Goal: Task Accomplishment & Management: Manage account settings

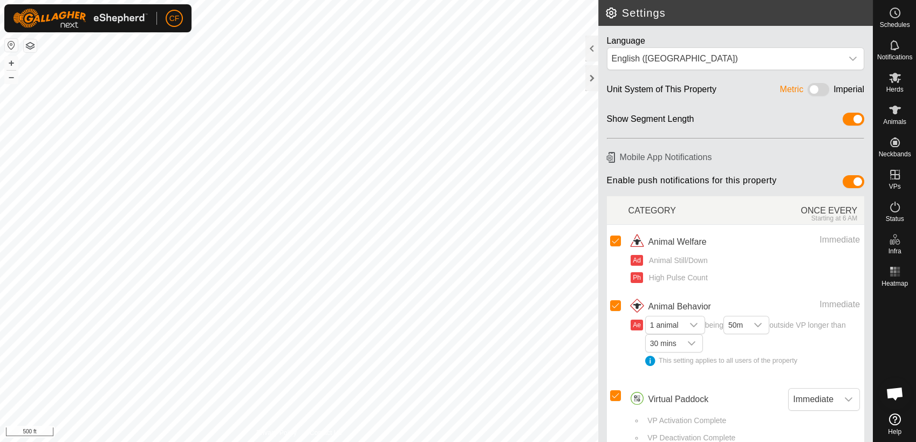
scroll to position [4102, 0]
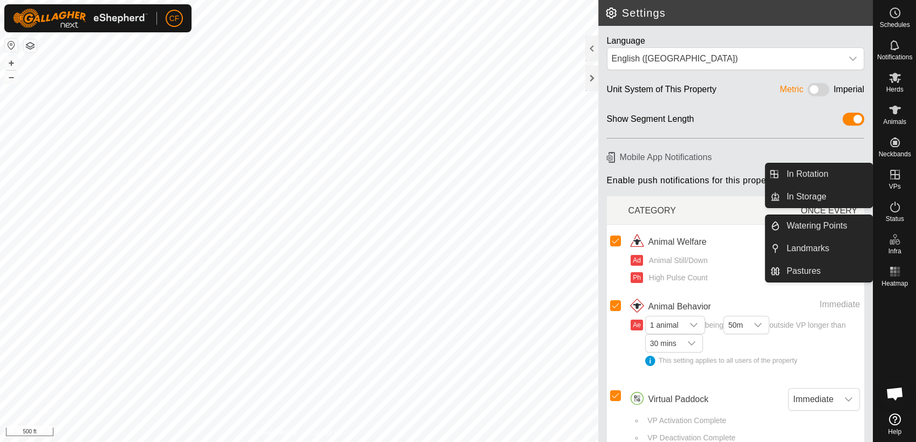
click at [898, 180] on icon at bounding box center [895, 174] width 13 height 13
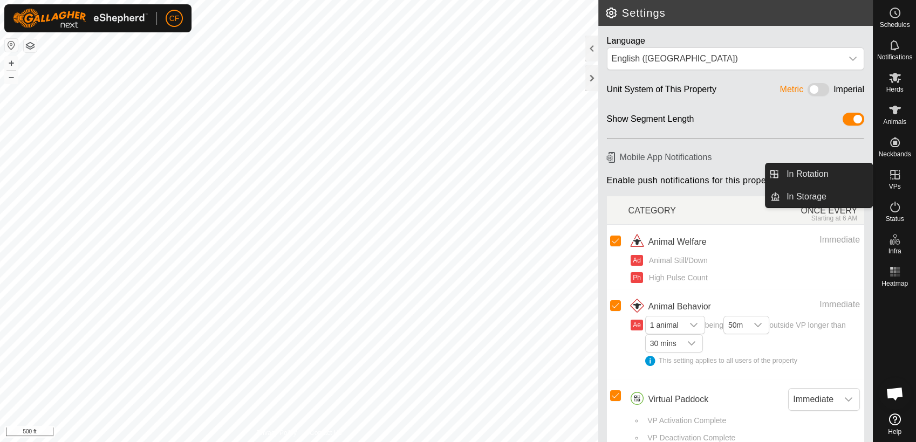
click at [831, 176] on link "In Rotation" at bounding box center [826, 174] width 92 height 22
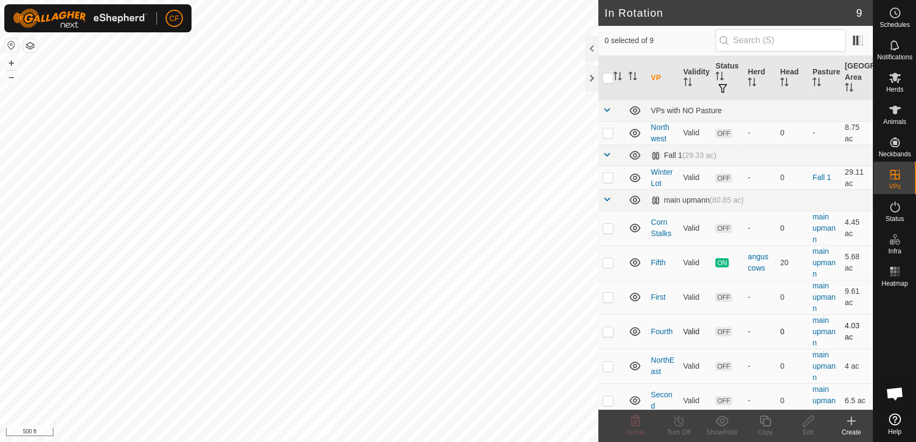
click at [608, 330] on p-checkbox at bounding box center [608, 331] width 11 height 9
checkbox input "true"
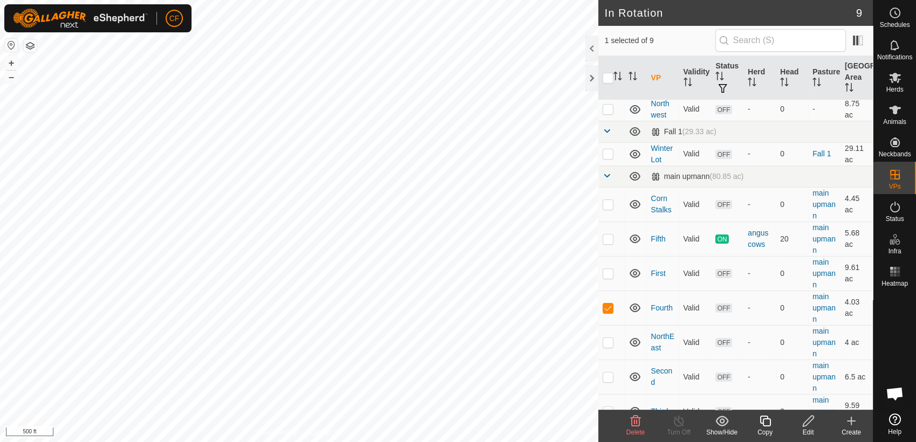
scroll to position [42, 0]
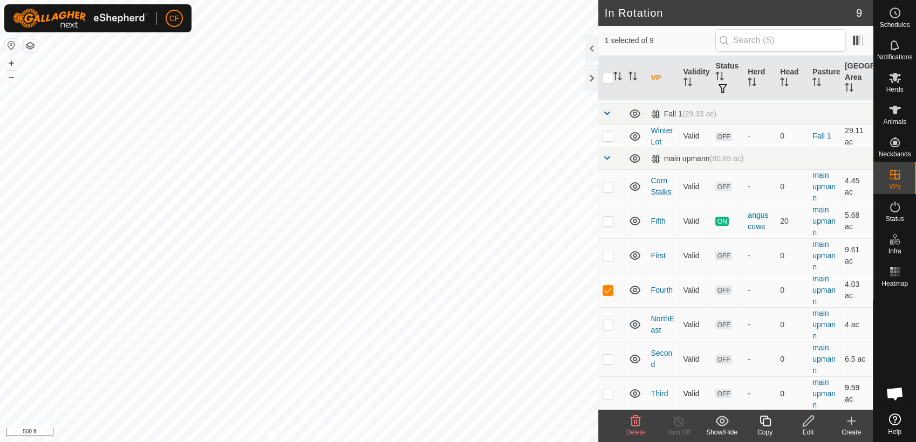
click at [610, 394] on p-checkbox at bounding box center [608, 394] width 11 height 9
checkbox input "true"
click at [607, 361] on p-checkbox at bounding box center [608, 359] width 11 height 9
checkbox input "true"
click at [633, 420] on icon at bounding box center [635, 421] width 13 height 13
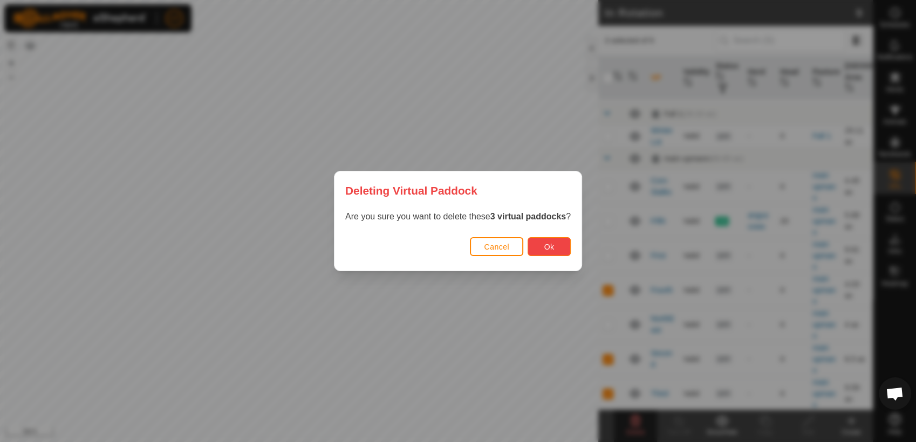
click at [544, 245] on span "Ok" at bounding box center [549, 247] width 10 height 9
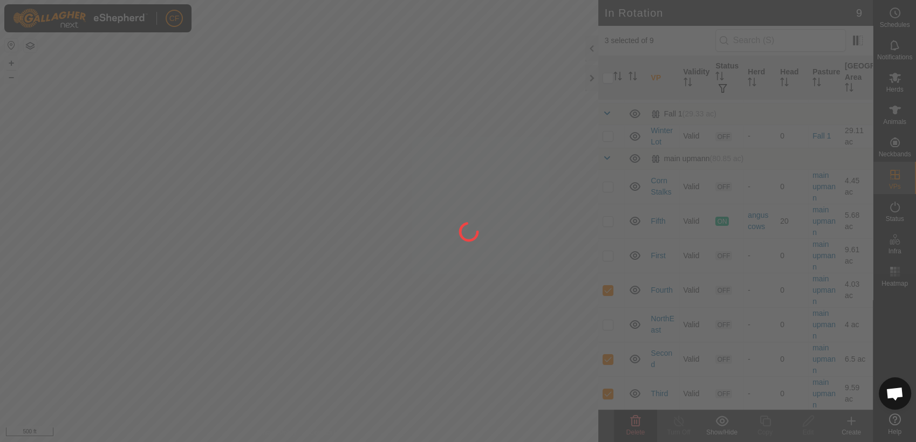
checkbox input "false"
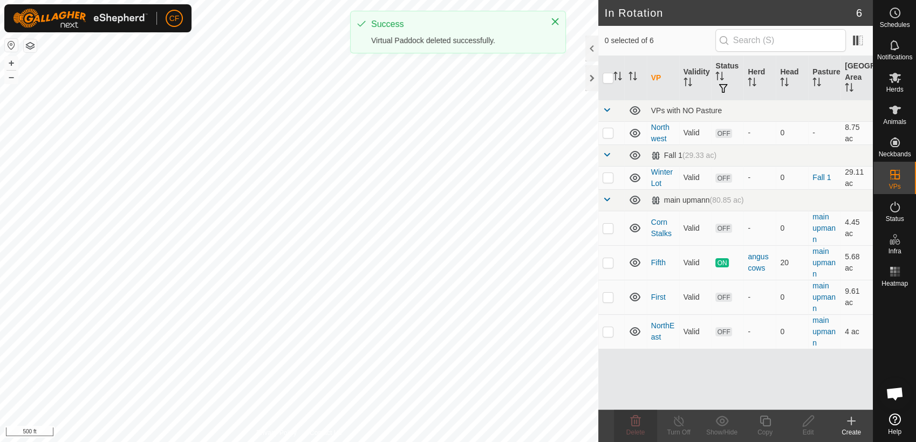
scroll to position [0, 0]
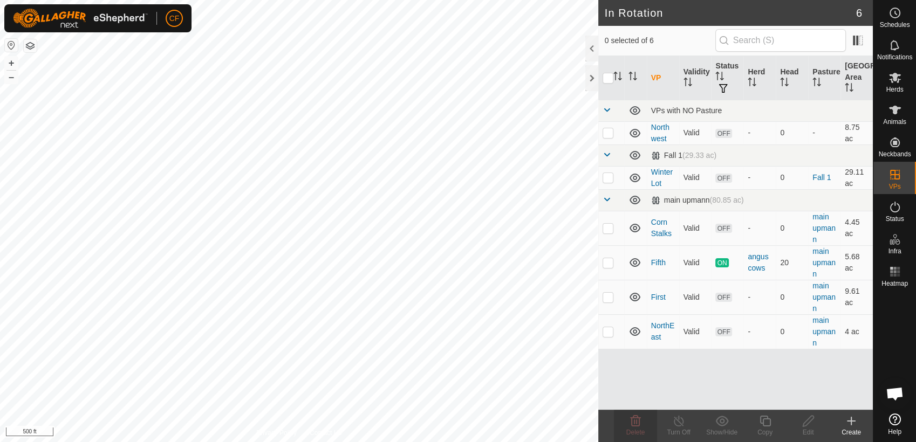
checkbox input "true"
click at [631, 421] on icon at bounding box center [636, 421] width 10 height 11
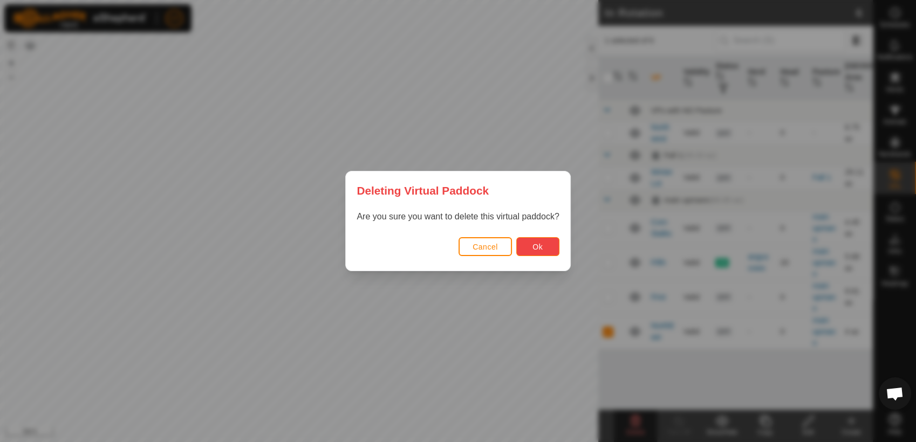
click at [528, 247] on button "Ok" at bounding box center [537, 246] width 43 height 19
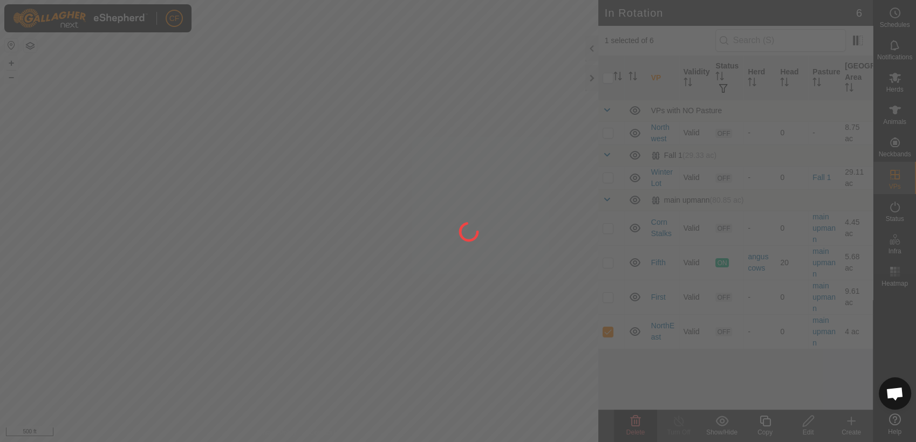
checkbox input "false"
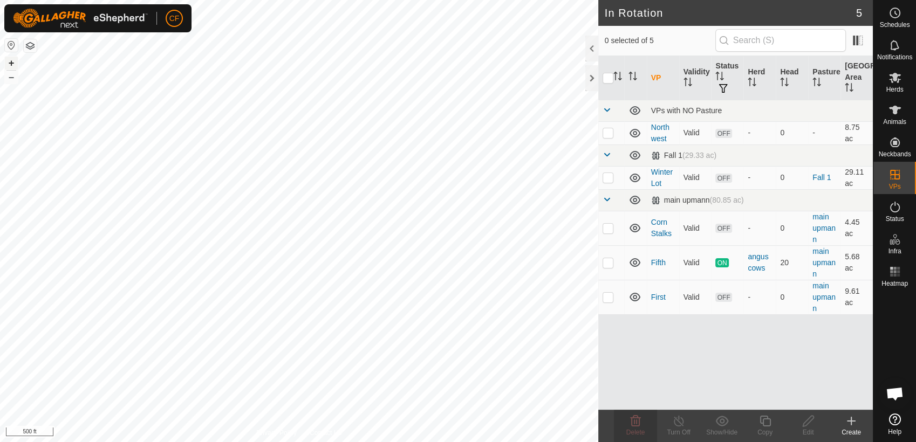
click at [11, 65] on button "+" at bounding box center [11, 63] width 13 height 13
click at [13, 61] on button "+" at bounding box center [11, 63] width 13 height 13
click at [608, 227] on p-checkbox at bounding box center [608, 228] width 11 height 9
click at [636, 422] on icon at bounding box center [635, 421] width 13 height 13
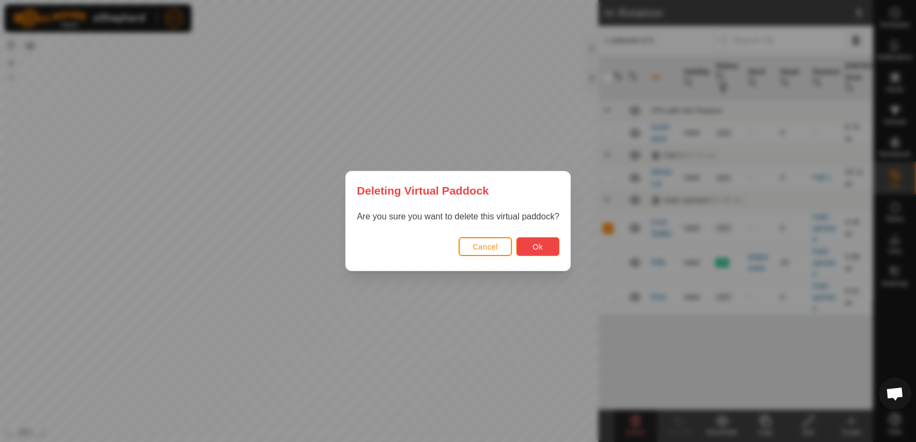
click at [537, 244] on span "Ok" at bounding box center [537, 247] width 10 height 9
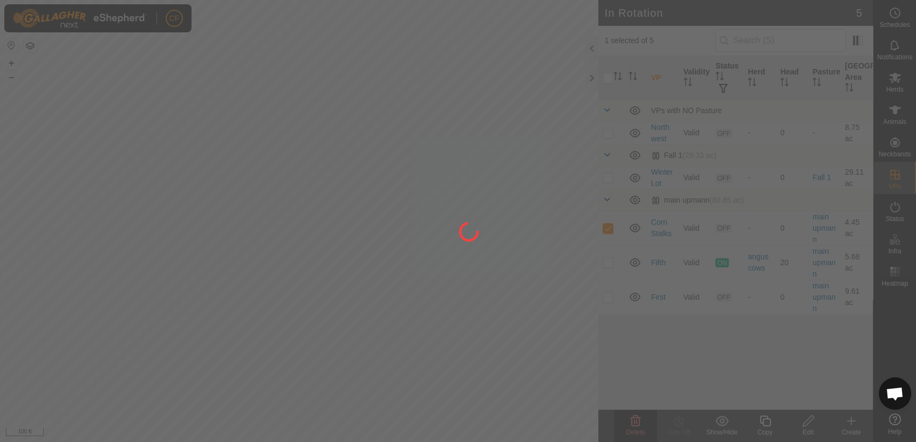
checkbox input "false"
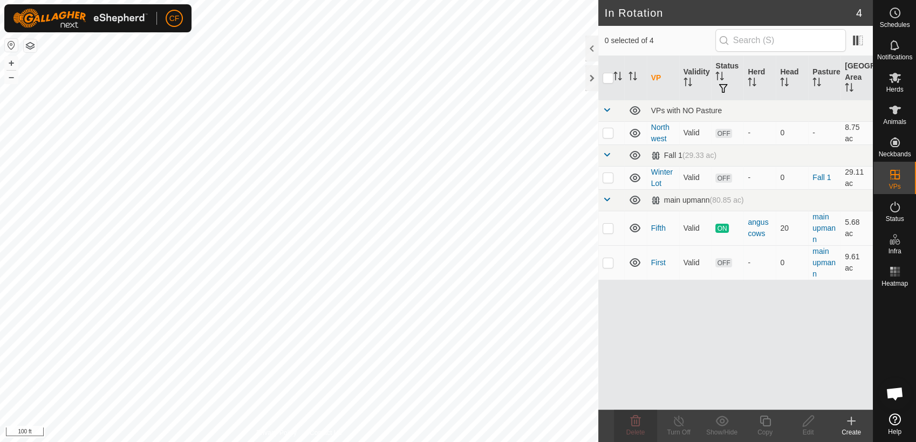
click at [849, 423] on icon at bounding box center [851, 421] width 13 height 13
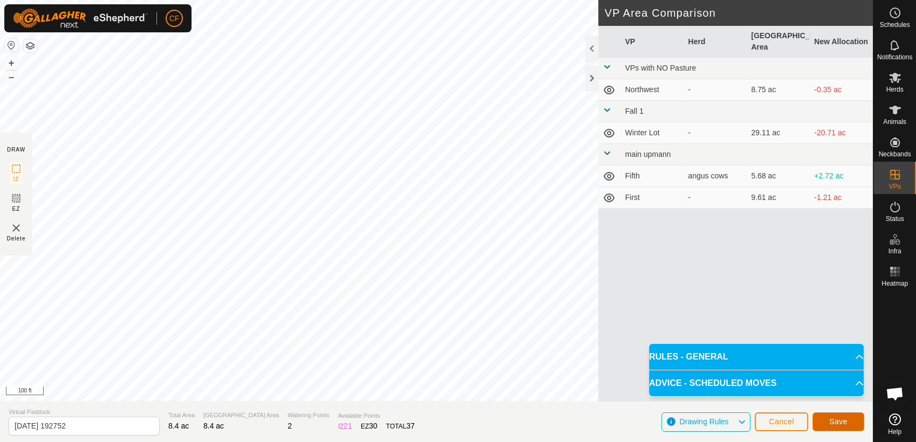
click at [837, 421] on span "Save" at bounding box center [838, 422] width 18 height 9
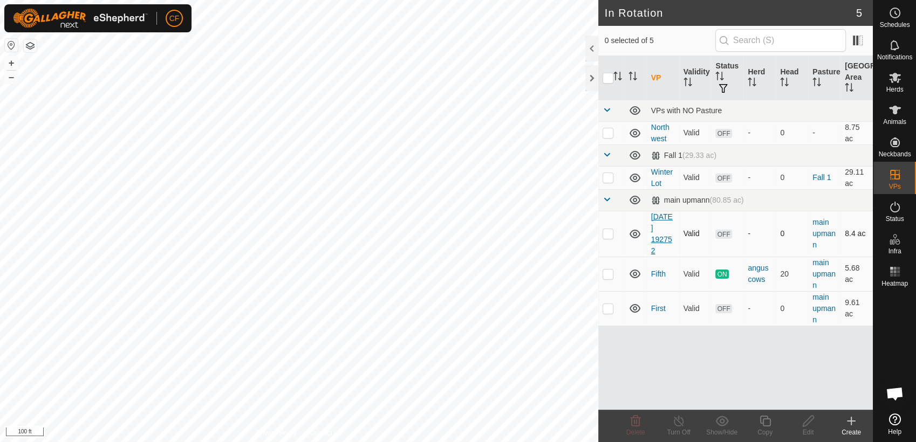
click at [657, 230] on link "[DATE] 192752" at bounding box center [662, 234] width 22 height 43
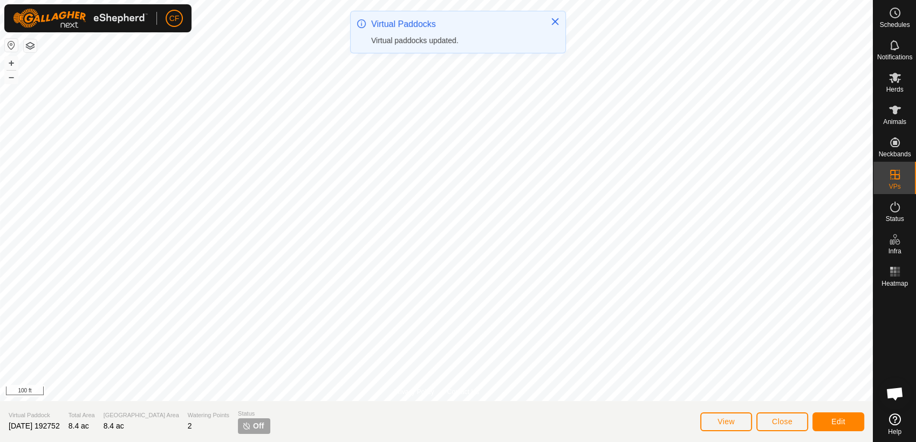
click at [60, 426] on span "[DATE] 192752" at bounding box center [34, 426] width 51 height 9
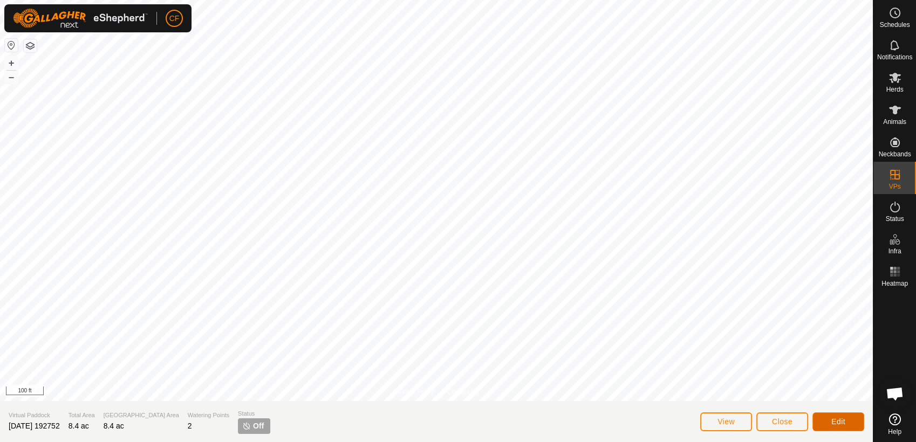
click at [850, 424] on button "Edit" at bounding box center [839, 422] width 52 height 19
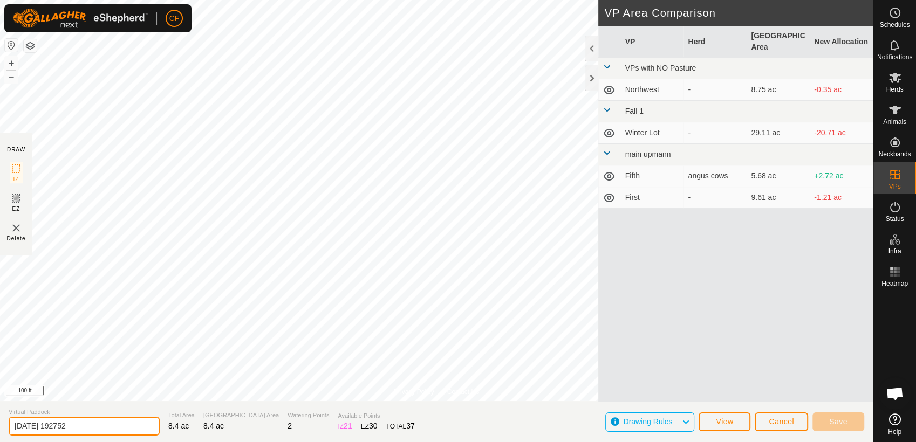
click at [95, 426] on input "[DATE] 192752" at bounding box center [84, 426] width 151 height 19
type input "2"
type input "Second"
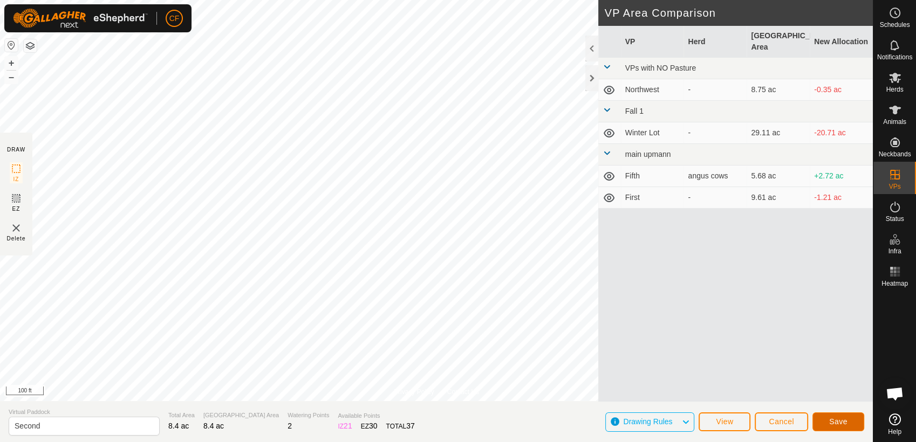
click at [829, 420] on span "Save" at bounding box center [838, 422] width 18 height 9
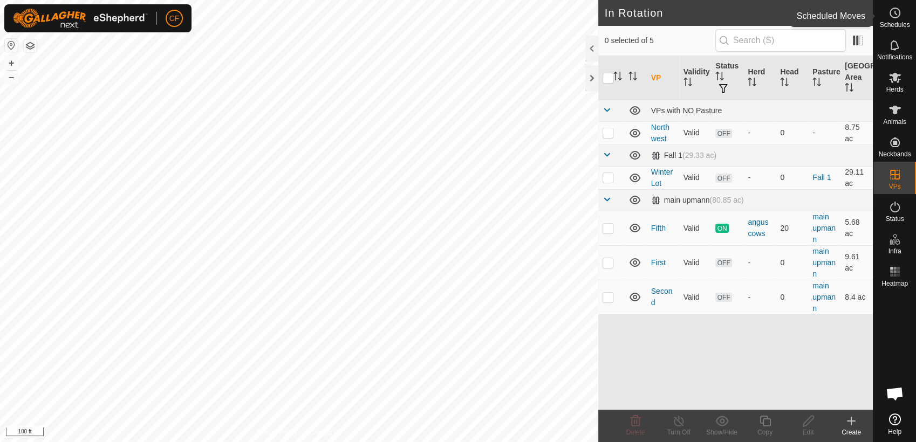
click at [898, 18] on icon at bounding box center [895, 12] width 13 height 13
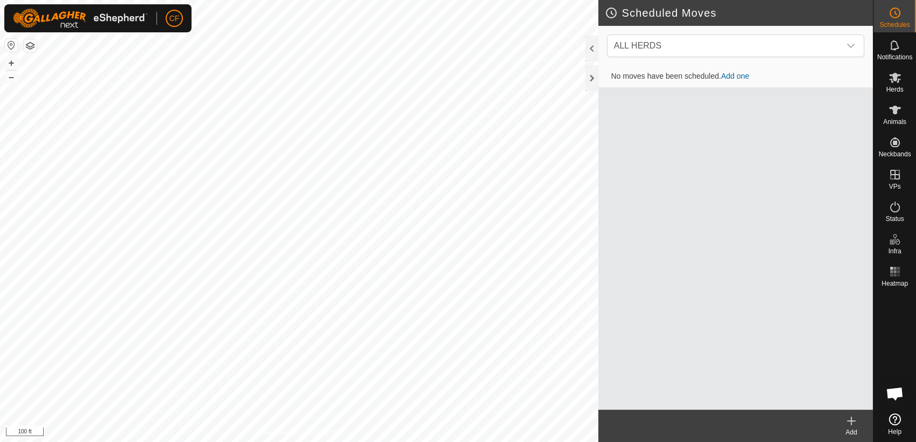
click at [850, 421] on icon at bounding box center [852, 421] width 8 height 0
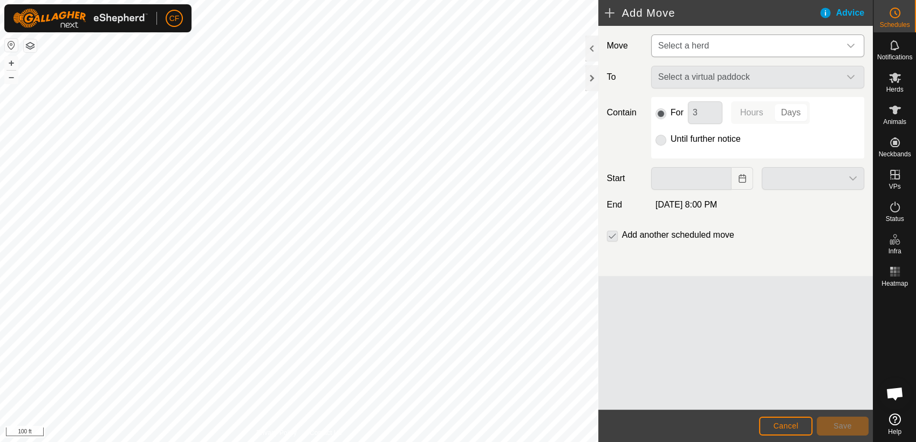
click at [848, 45] on icon "dropdown trigger" at bounding box center [850, 46] width 9 height 9
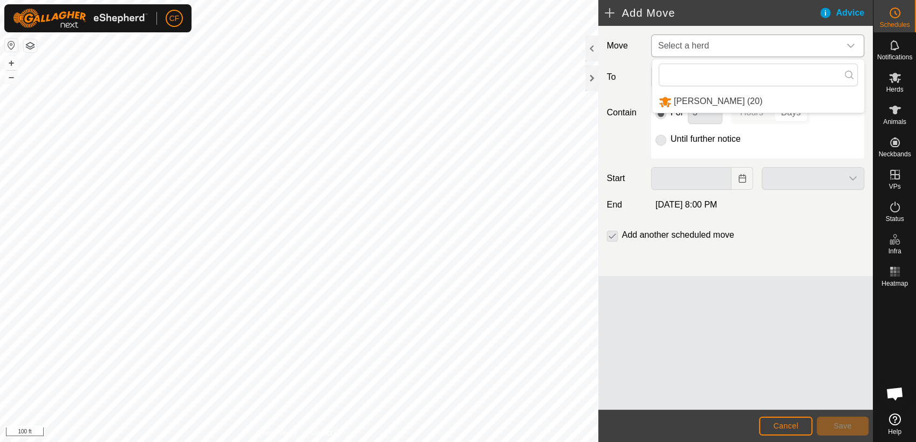
click at [720, 97] on li "[PERSON_NAME] (20)" at bounding box center [758, 102] width 212 height 22
click at [851, 74] on icon "dropdown trigger" at bounding box center [850, 77] width 9 height 9
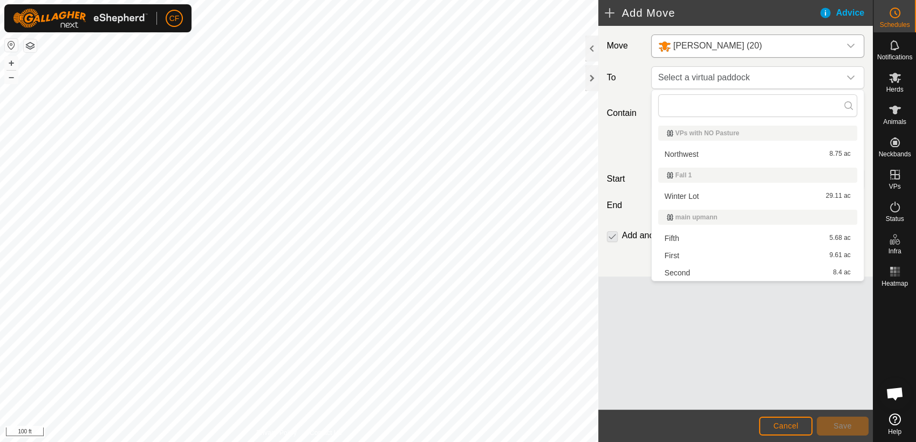
click at [735, 270] on li "Second 8.4 ac" at bounding box center [757, 273] width 199 height 16
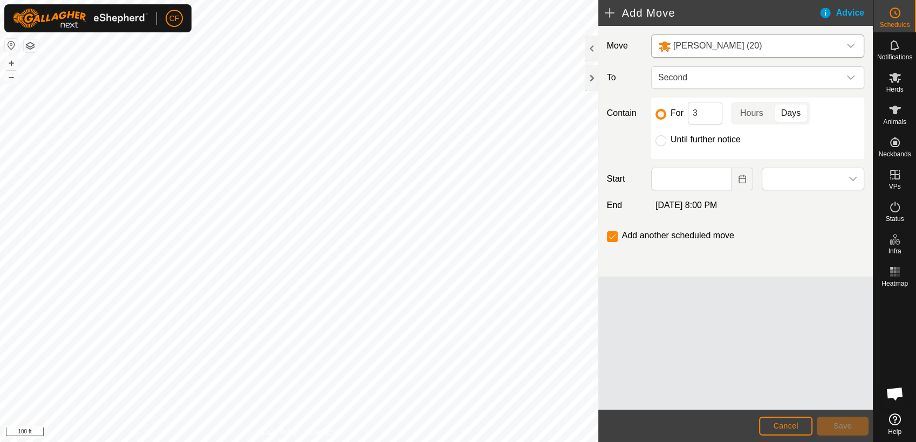
click at [895, 424] on icon at bounding box center [895, 420] width 12 height 12
click at [703, 111] on input "3" at bounding box center [705, 113] width 35 height 23
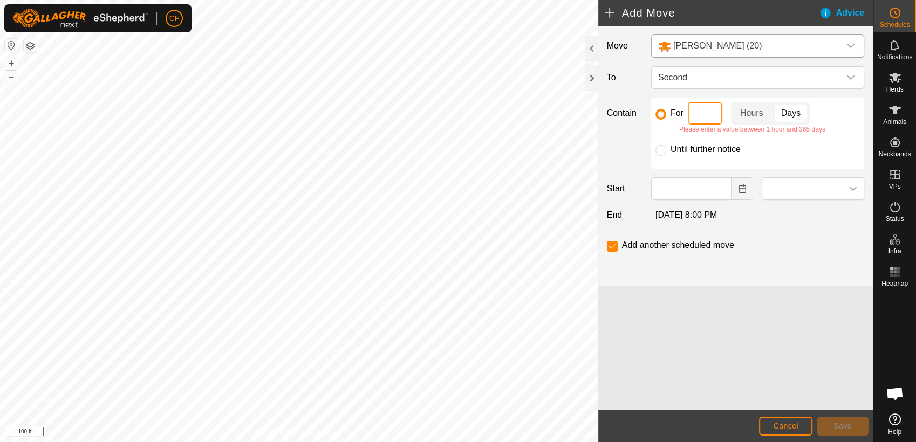
type input "1"
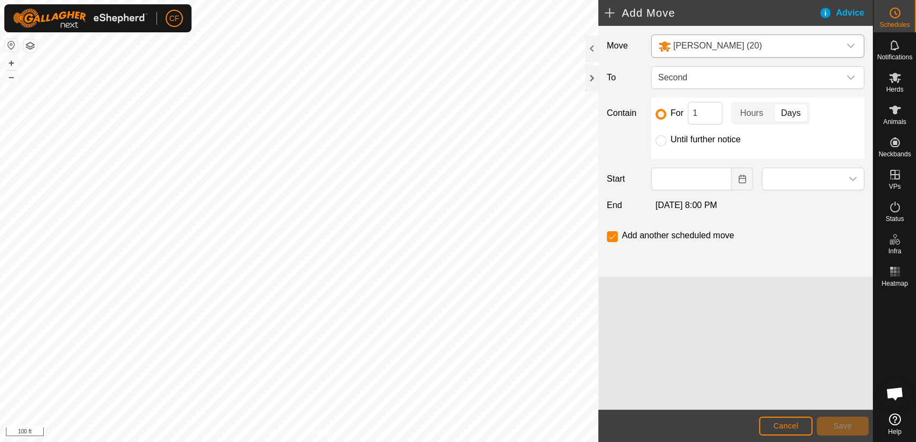
click at [794, 112] on p-togglebutton "Days" at bounding box center [791, 113] width 37 height 23
click at [660, 141] on input "Until further notice" at bounding box center [661, 140] width 11 height 11
radio input "true"
checkbox input "false"
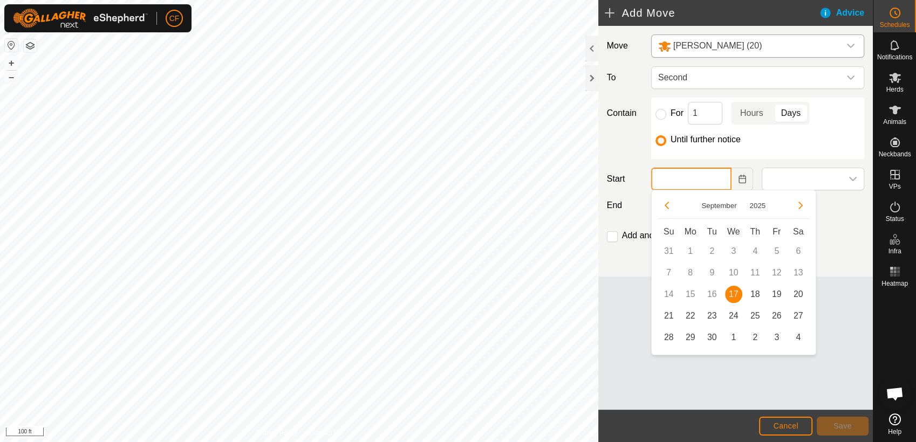
click at [716, 186] on input "text" at bounding box center [691, 179] width 81 height 23
click at [755, 291] on span "18" at bounding box center [755, 294] width 17 height 17
type input "[DATE]"
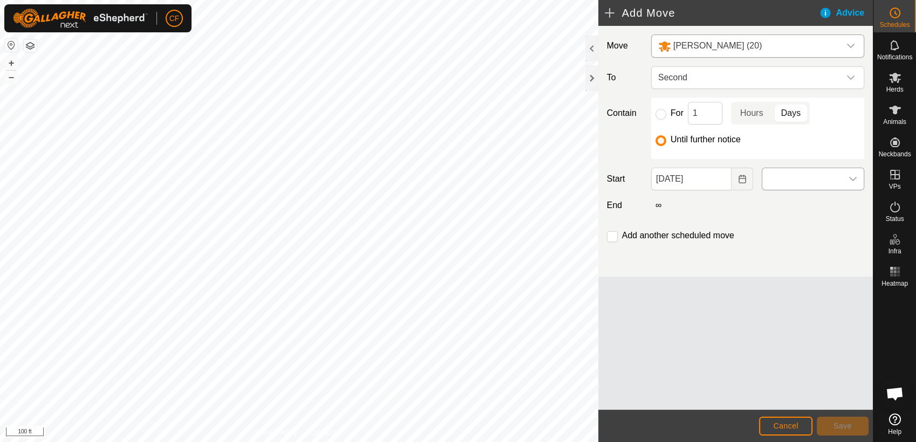
click at [850, 183] on div "dropdown trigger" at bounding box center [853, 179] width 22 height 22
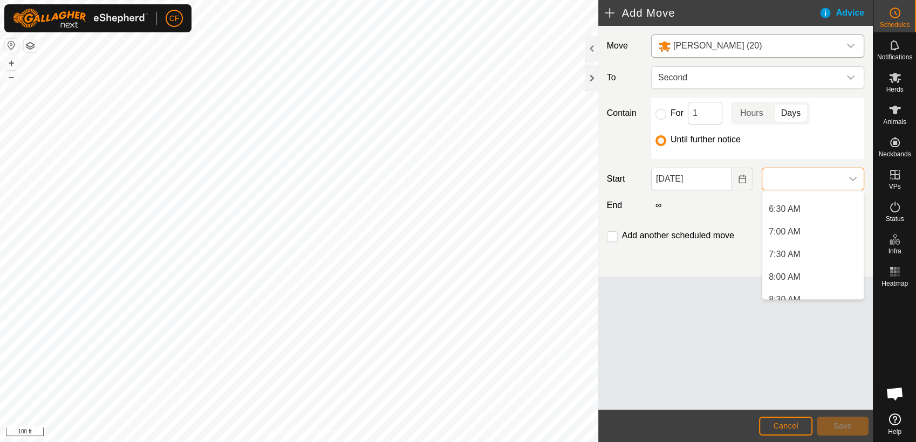
scroll to position [375, 0]
click at [796, 236] on li "9:00 AM" at bounding box center [812, 235] width 101 height 22
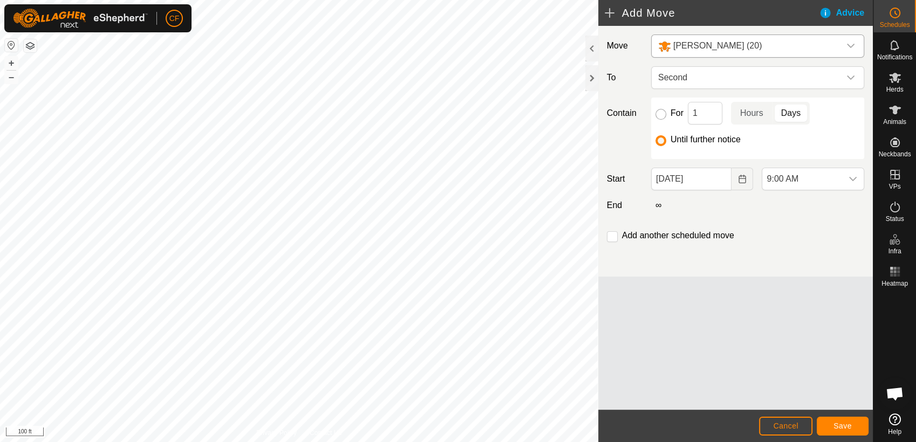
click at [656, 112] on input "For" at bounding box center [661, 114] width 11 height 11
radio input "true"
checkbox input "true"
click at [662, 138] on input "Until further notice" at bounding box center [661, 140] width 11 height 11
radio input "true"
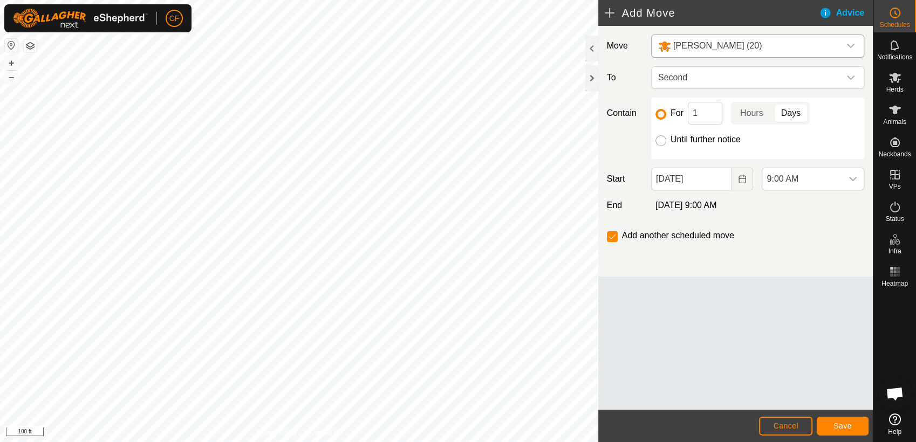
checkbox input "false"
click at [833, 431] on button "Save" at bounding box center [843, 426] width 52 height 19
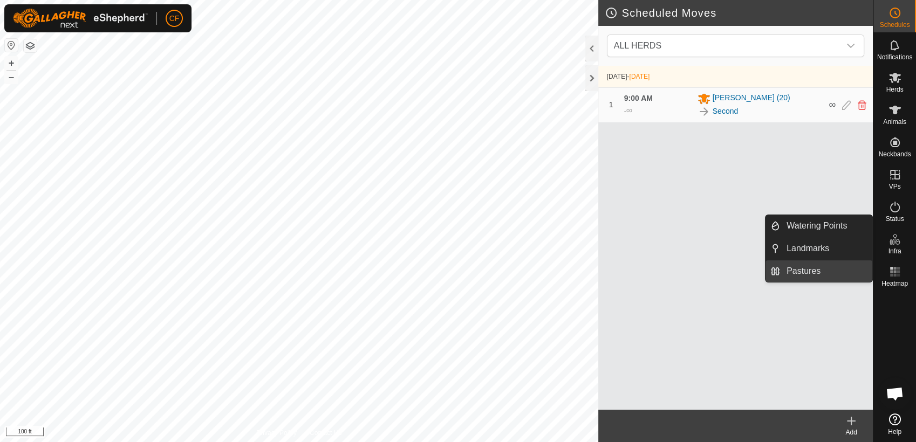
click at [824, 266] on link "Pastures" at bounding box center [826, 272] width 92 height 22
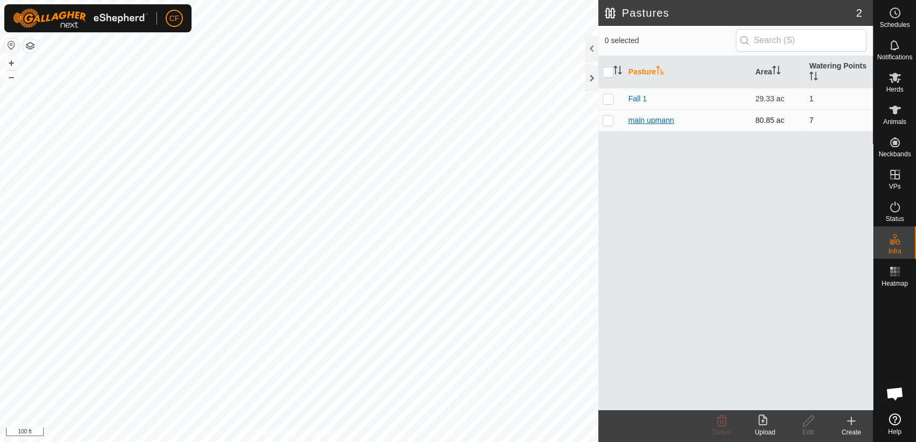
click at [654, 120] on link "main upmann" at bounding box center [652, 120] width 46 height 9
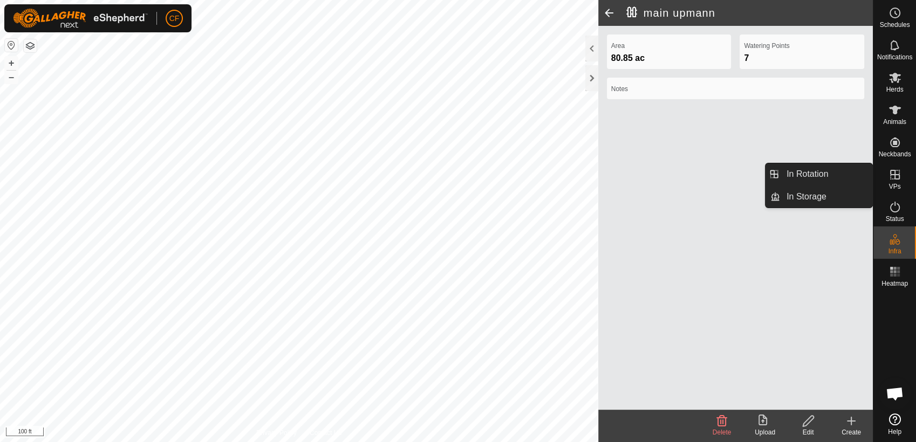
click at [890, 170] on icon at bounding box center [895, 175] width 10 height 10
click at [844, 170] on link "In Rotation" at bounding box center [826, 174] width 92 height 22
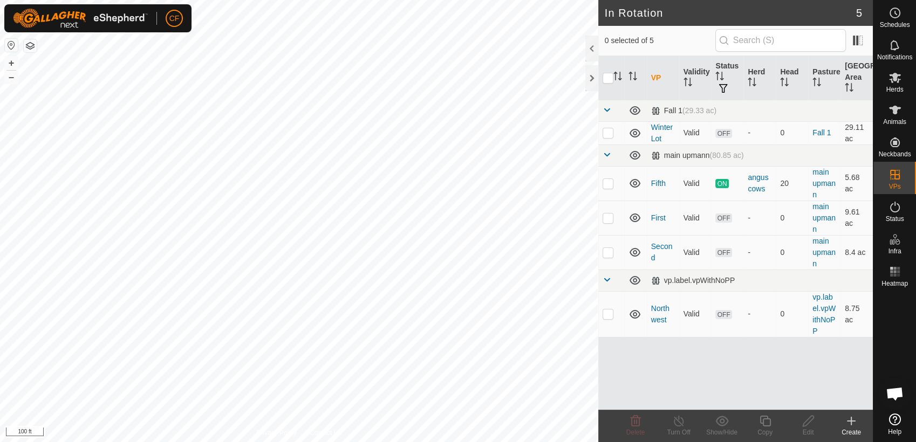
click at [851, 424] on icon at bounding box center [851, 422] width 0 height 8
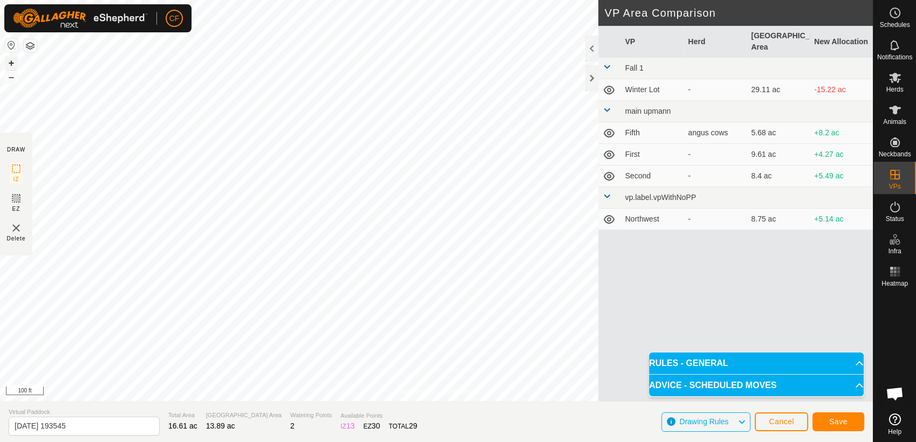
click at [12, 64] on button "+" at bounding box center [11, 63] width 13 height 13
click at [91, 429] on input "[DATE] 193545" at bounding box center [84, 426] width 151 height 19
type input "2"
type input "t"
type input "Third"
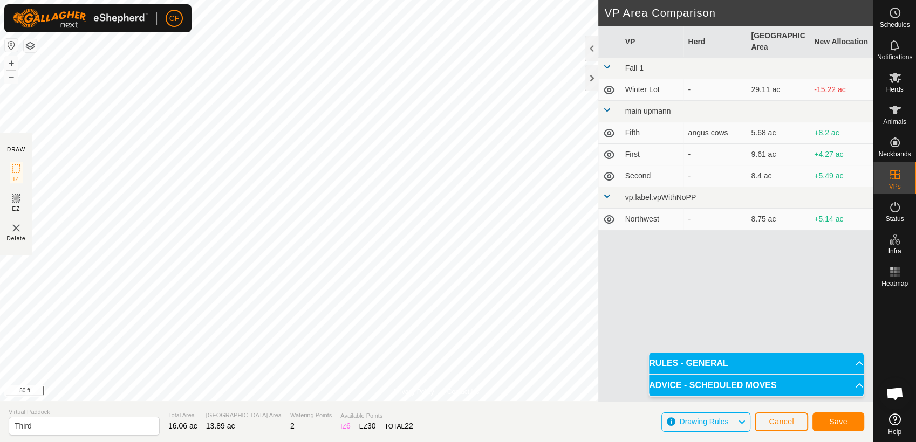
click at [598, 0] on html "CF Schedules Notifications Herds Animals Neckbands VPs Status Infra Heatmap Hel…" at bounding box center [458, 221] width 916 height 442
click at [15, 80] on button "–" at bounding box center [11, 77] width 13 height 13
click at [0, 79] on html "CF Schedules Notifications Herds Animals Neckbands VPs Status Infra Heatmap Hel…" at bounding box center [458, 221] width 916 height 442
click at [17, 78] on button "–" at bounding box center [11, 77] width 13 height 13
click at [837, 424] on span "Save" at bounding box center [838, 422] width 18 height 9
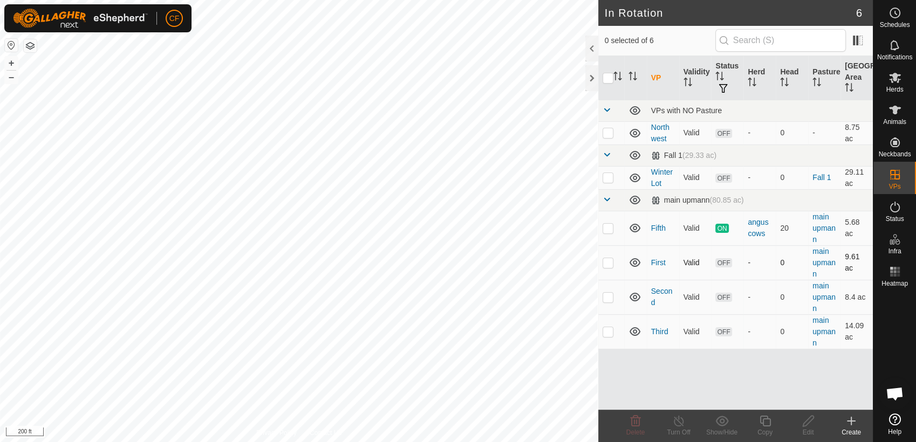
click at [606, 263] on p-checkbox at bounding box center [608, 262] width 11 height 9
click at [636, 425] on icon at bounding box center [635, 421] width 13 height 13
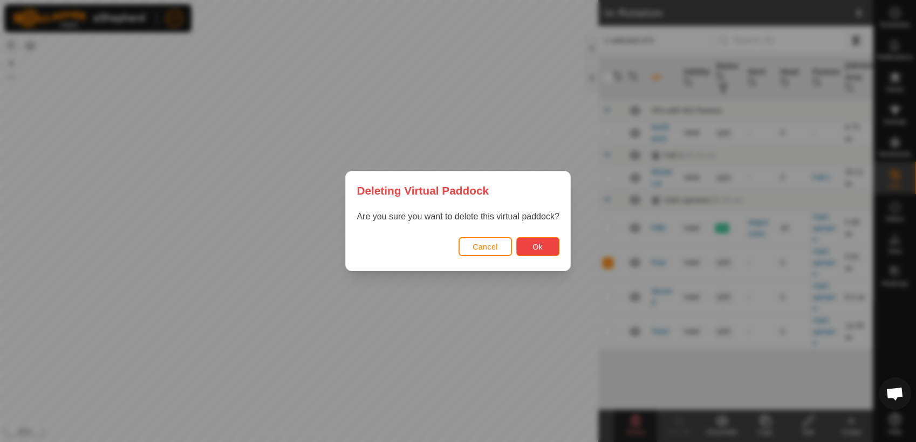
click at [537, 249] on span "Ok" at bounding box center [537, 247] width 10 height 9
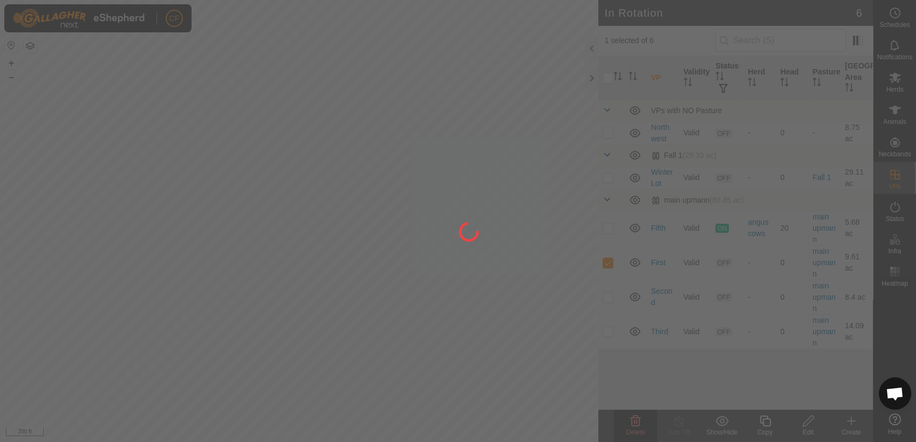
checkbox input "false"
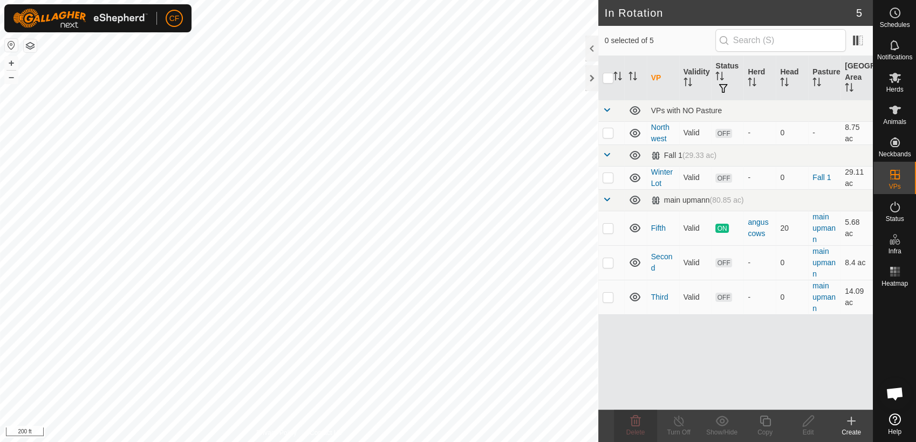
click at [851, 421] on icon at bounding box center [851, 422] width 0 height 8
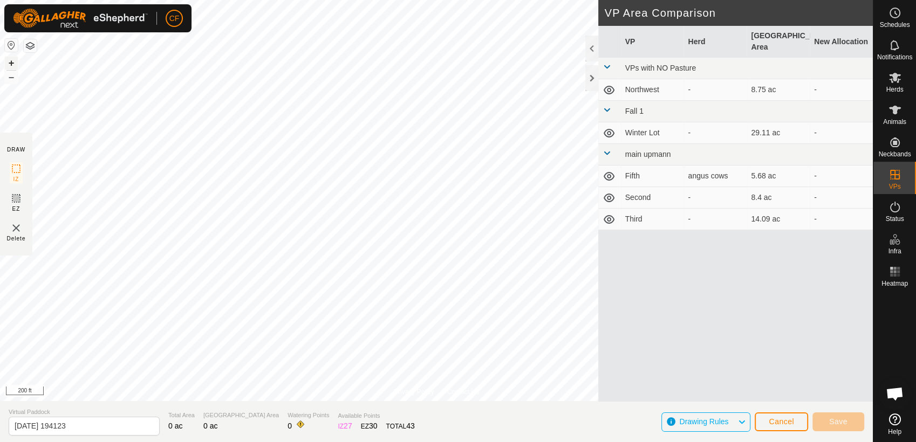
click at [9, 62] on button "+" at bounding box center [11, 63] width 13 height 13
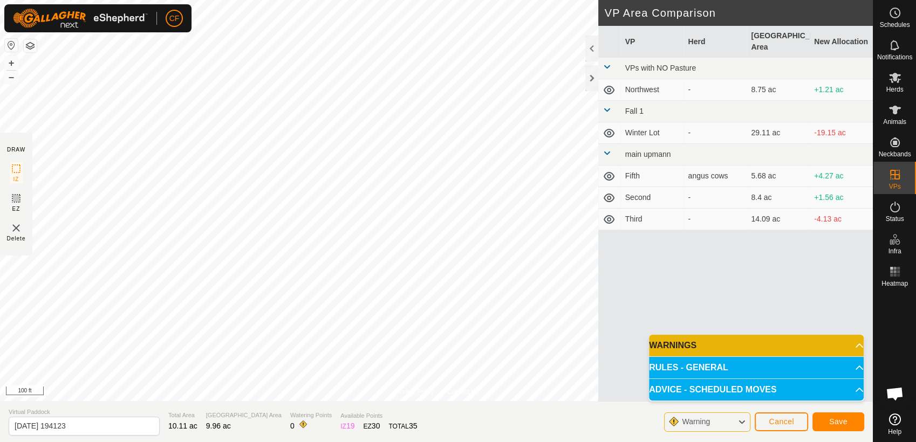
click at [713, 344] on p-accordion-header "WARNINGS" at bounding box center [756, 346] width 215 height 22
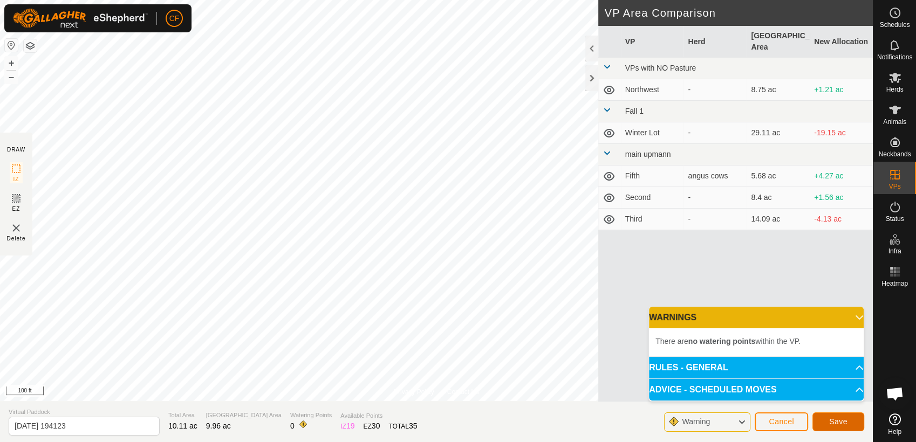
click at [837, 424] on span "Save" at bounding box center [838, 422] width 18 height 9
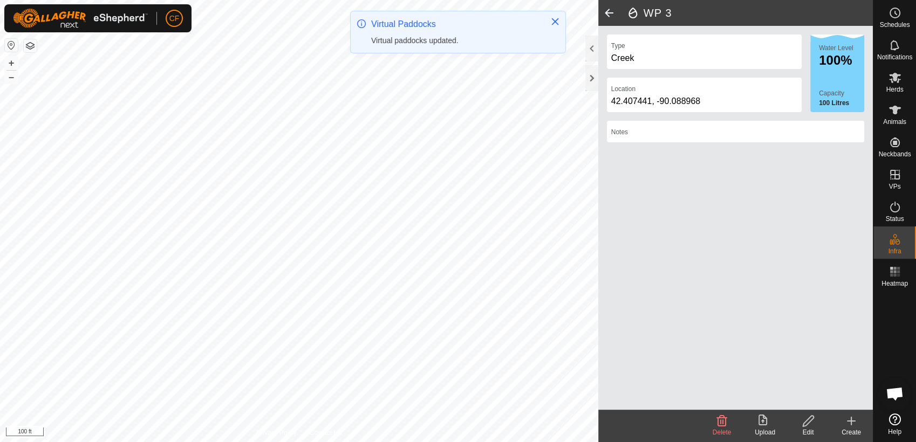
click at [810, 425] on icon at bounding box center [808, 421] width 13 height 13
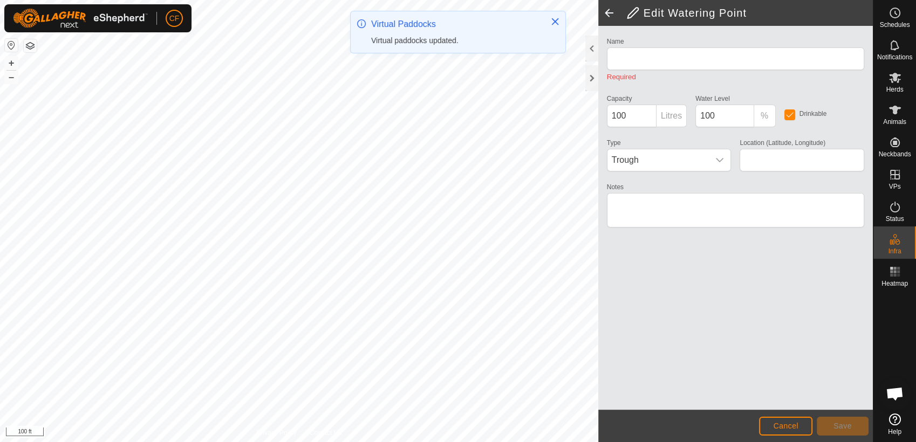
type input "WP 3"
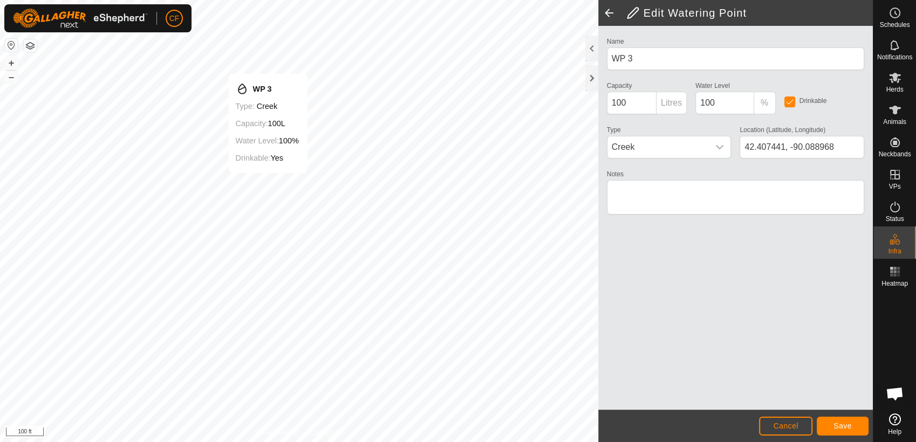
type input "42.407302, -90.088479"
click at [828, 425] on button "Save" at bounding box center [843, 426] width 52 height 19
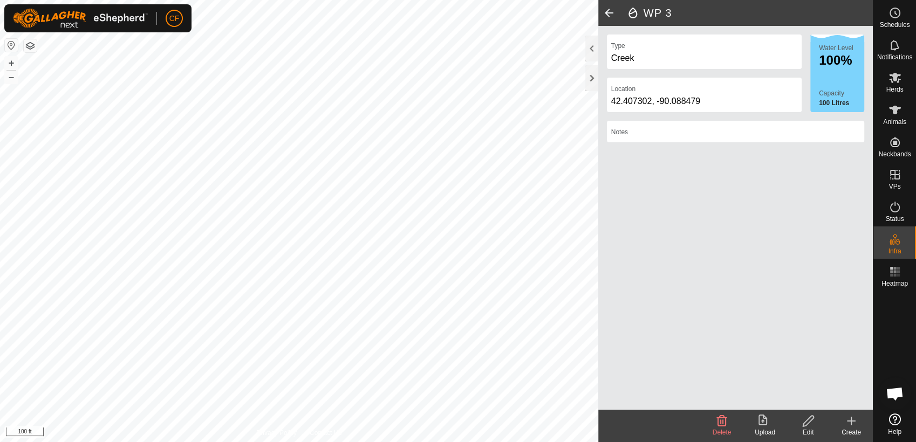
click at [673, 367] on div "WP 3 Type Creek Location [GEOGRAPHIC_DATA] Water Level 100% Capacity 100 Litres…" at bounding box center [436, 221] width 873 height 442
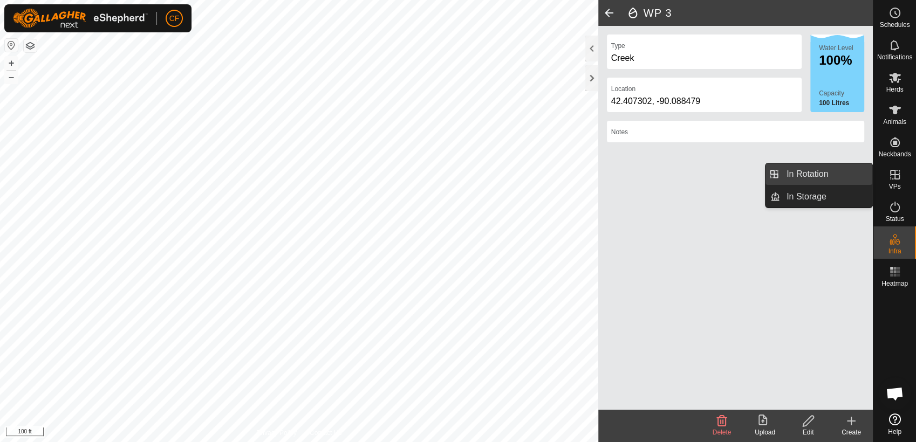
click at [839, 170] on link "In Rotation" at bounding box center [826, 174] width 92 height 22
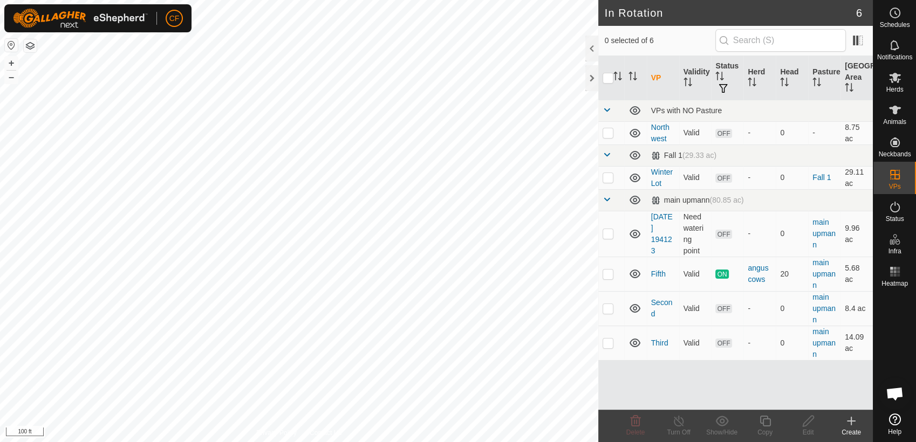
click at [853, 422] on icon at bounding box center [851, 421] width 13 height 13
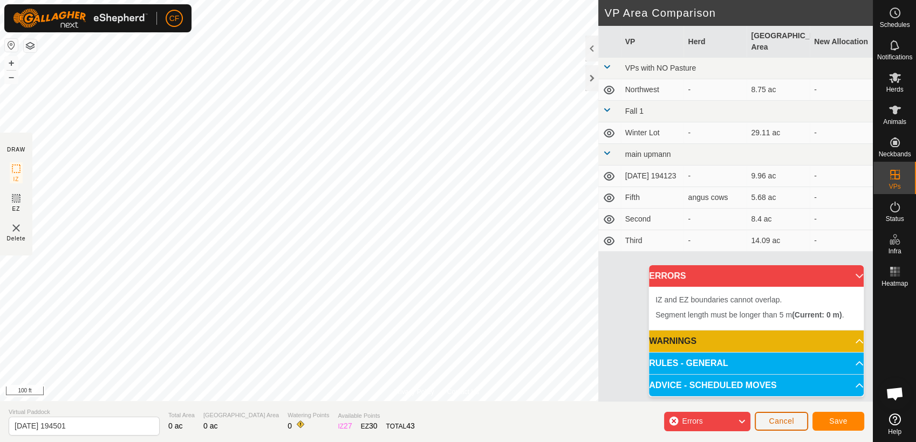
click at [777, 417] on button "Cancel" at bounding box center [781, 421] width 53 height 19
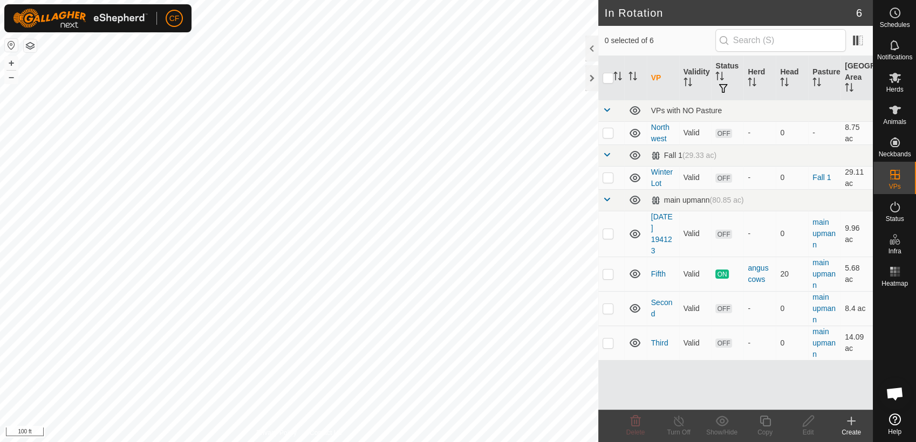
click at [849, 426] on icon at bounding box center [851, 421] width 13 height 13
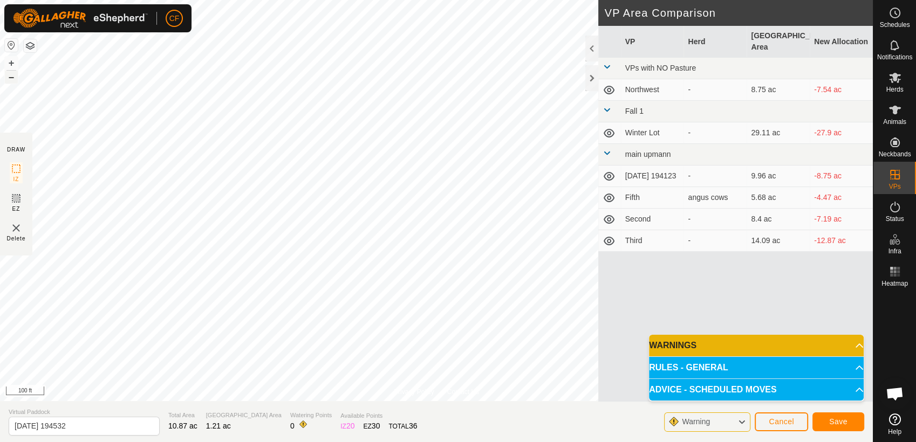
click at [12, 80] on button "–" at bounding box center [11, 77] width 13 height 13
click at [89, 427] on input "[DATE] 194532" at bounding box center [84, 426] width 151 height 19
type input "2"
type input "F"
type input "First"
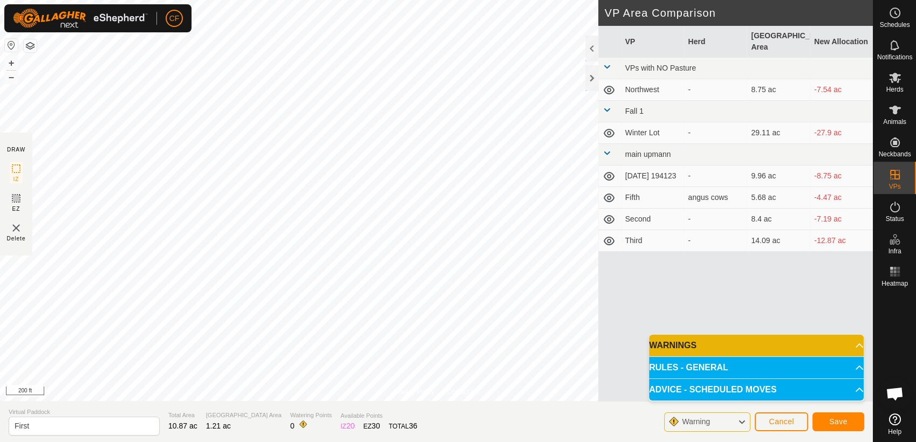
click at [741, 420] on icon at bounding box center [741, 422] width 9 height 14
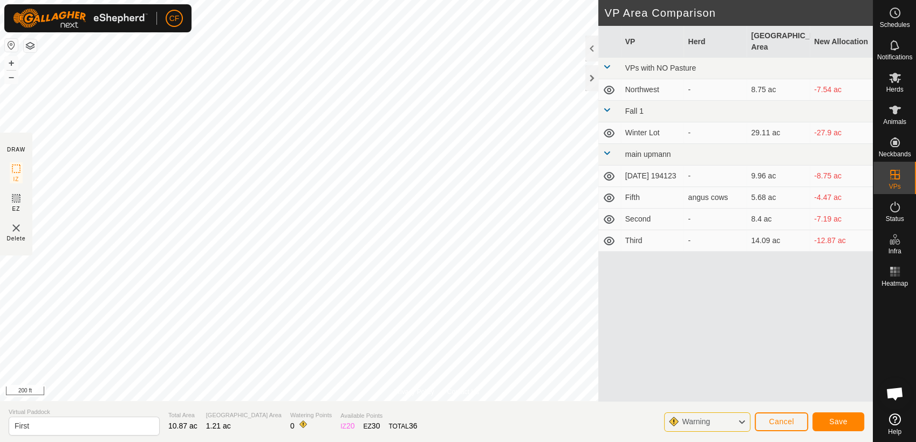
click at [741, 420] on icon at bounding box center [741, 422] width 9 height 14
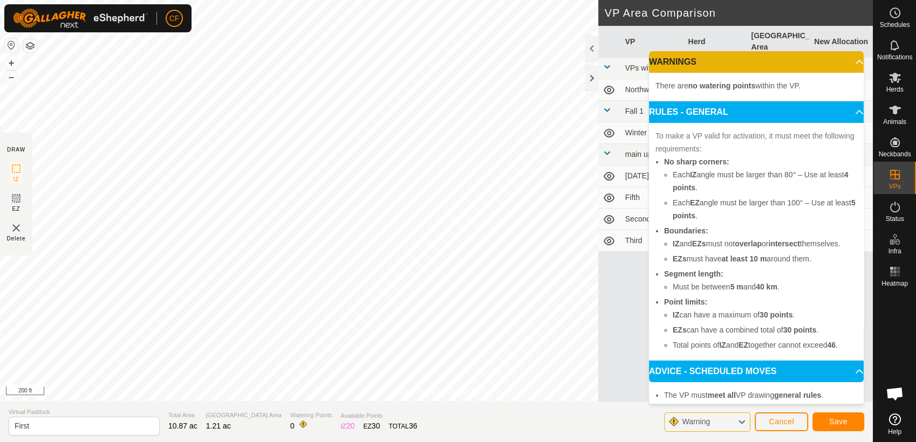
click at [741, 420] on icon at bounding box center [741, 422] width 9 height 14
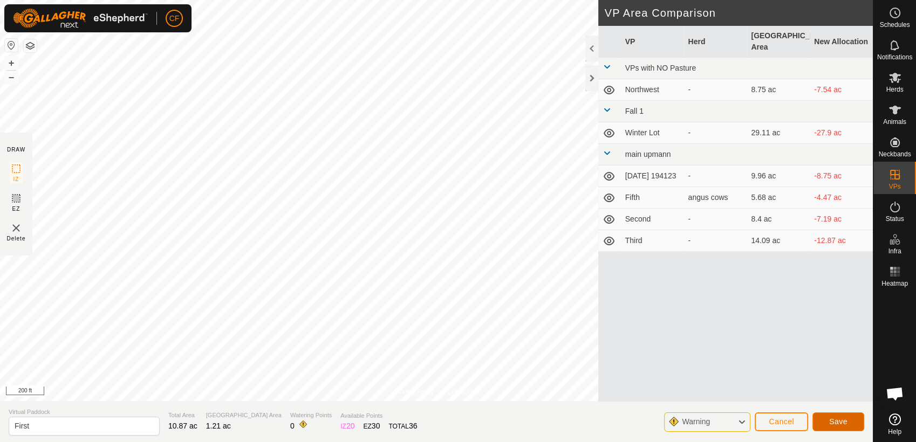
click at [837, 418] on span "Save" at bounding box center [838, 422] width 18 height 9
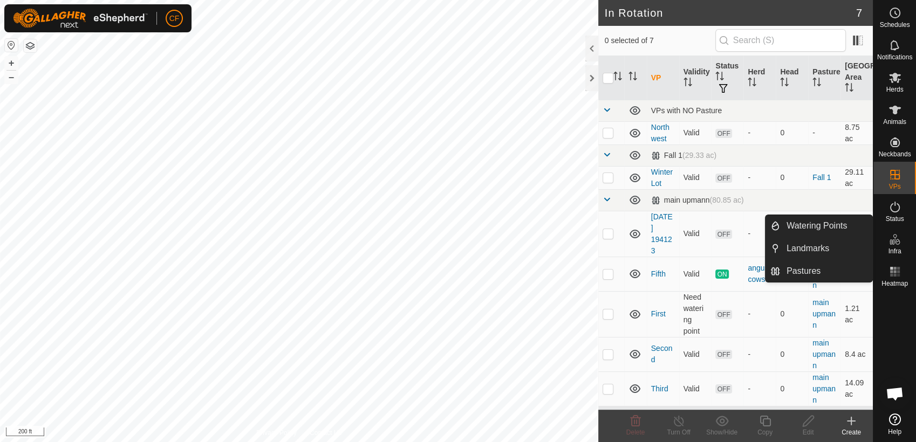
click at [898, 248] on span "Infra" at bounding box center [894, 251] width 13 height 6
click at [833, 227] on link "Watering Points" at bounding box center [826, 226] width 92 height 22
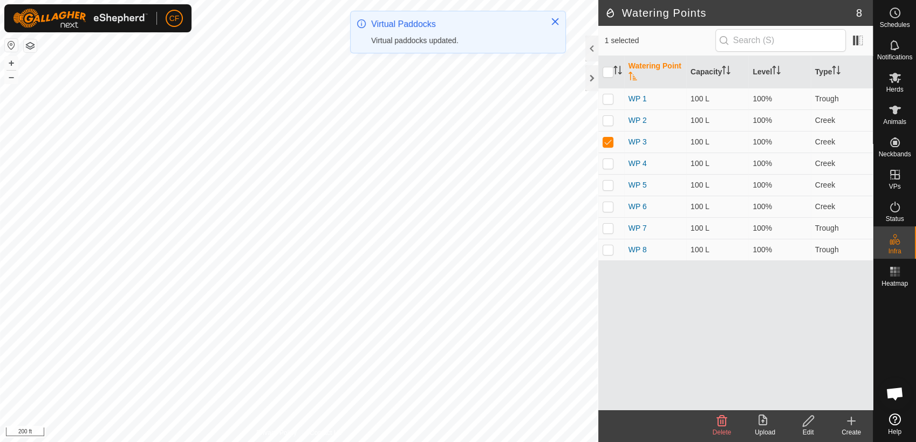
click at [854, 424] on icon at bounding box center [851, 421] width 13 height 13
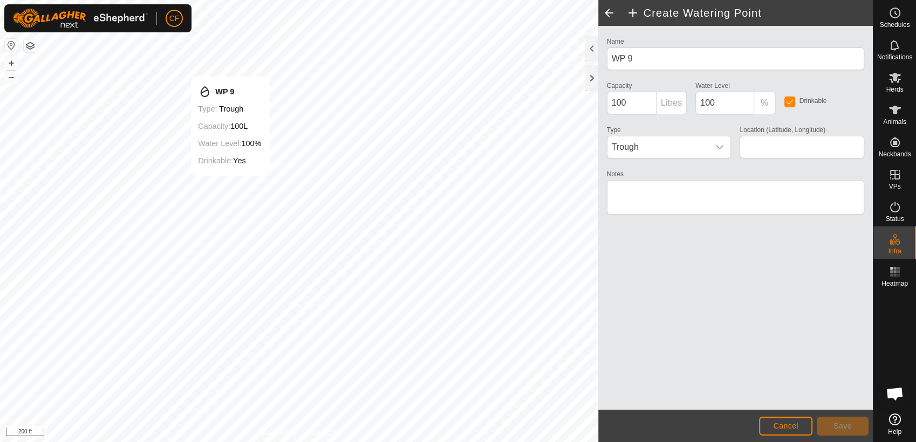
type input "42.412445, -90.094924"
click at [722, 146] on icon "dropdown trigger" at bounding box center [720, 147] width 8 height 4
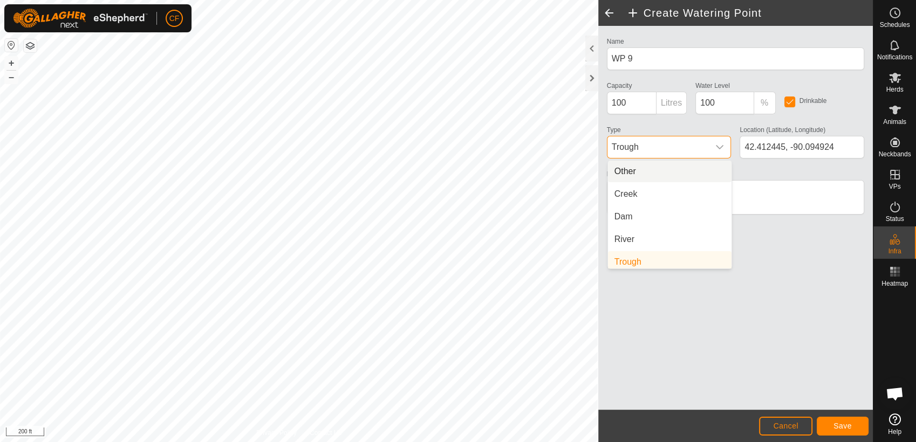
scroll to position [4, 0]
click at [665, 188] on li "Creek" at bounding box center [670, 190] width 124 height 22
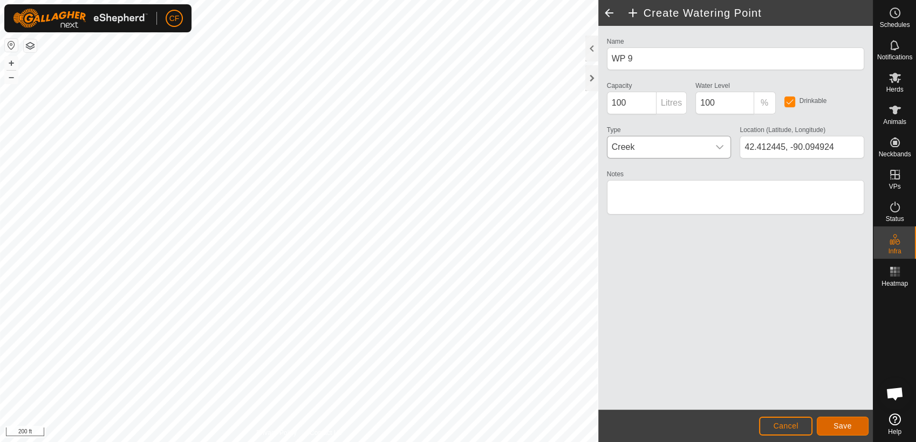
click at [836, 428] on span "Save" at bounding box center [843, 426] width 18 height 9
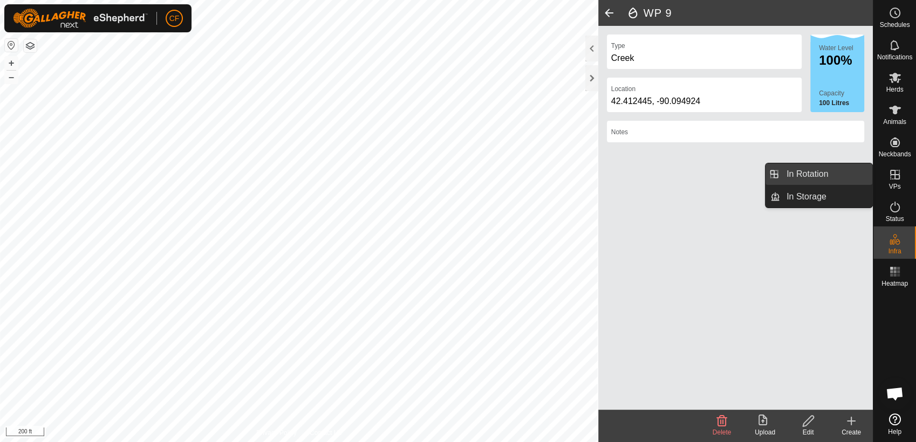
click at [852, 168] on link "In Rotation" at bounding box center [826, 174] width 92 height 22
